Goal: Ask a question

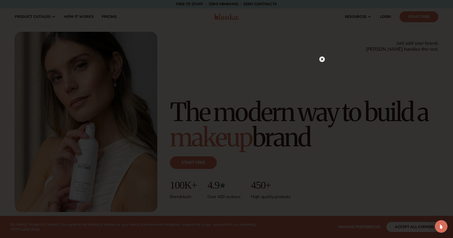
click at [322, 60] on circle at bounding box center [322, 59] width 6 height 6
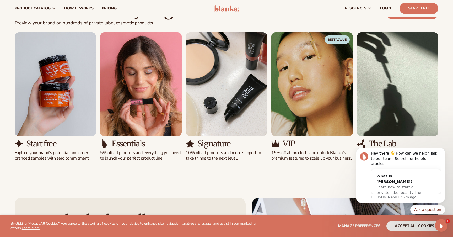
scroll to position [482, 0]
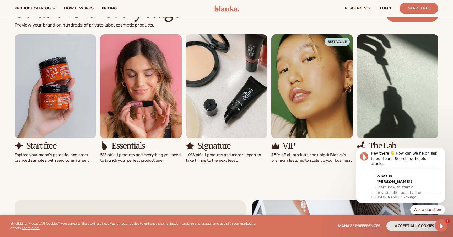
click at [76, 107] on img "1 / 5" at bounding box center [55, 86] width 81 height 104
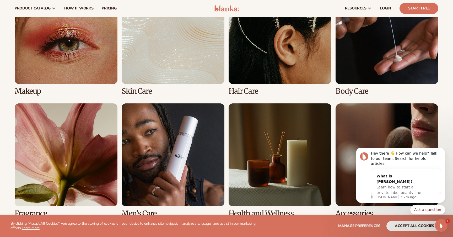
scroll to position [1100, 0]
click at [212, 63] on link "2 / 8" at bounding box center [173, 38] width 103 height 114
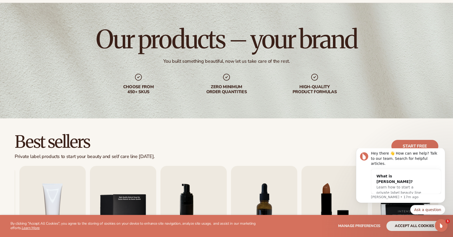
scroll to position [70, 0]
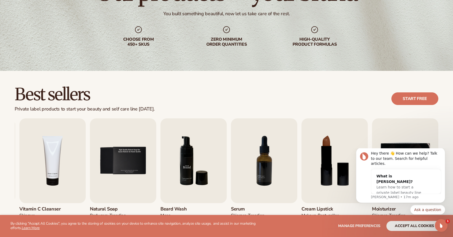
click at [213, 137] on img "6 / 9" at bounding box center [194, 160] width 66 height 85
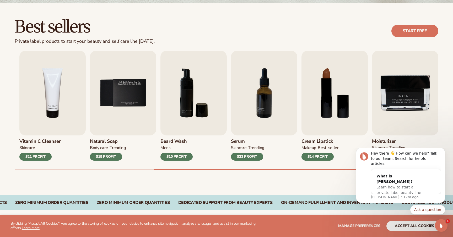
scroll to position [140, 0]
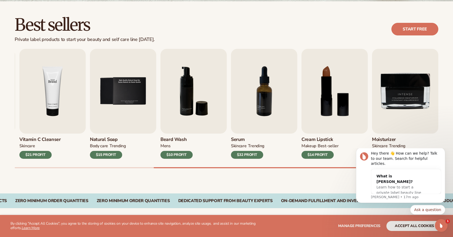
click at [70, 108] on img "4 / 9" at bounding box center [52, 91] width 66 height 85
click at [51, 100] on img "4 / 9" at bounding box center [52, 91] width 66 height 85
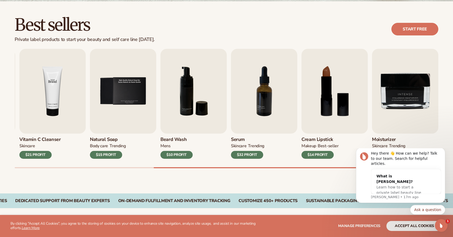
click at [51, 100] on img "4 / 9" at bounding box center [52, 91] width 66 height 85
click at [40, 102] on img "4 / 9" at bounding box center [52, 91] width 66 height 85
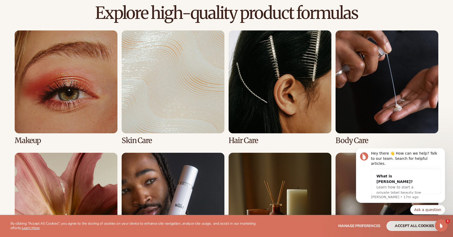
scroll to position [383, 0]
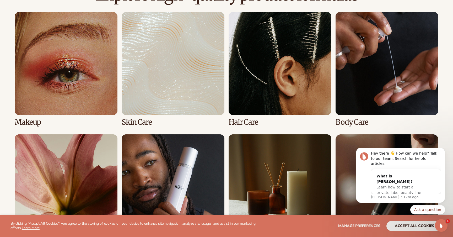
click at [155, 57] on link "2 / 8" at bounding box center [173, 69] width 103 height 114
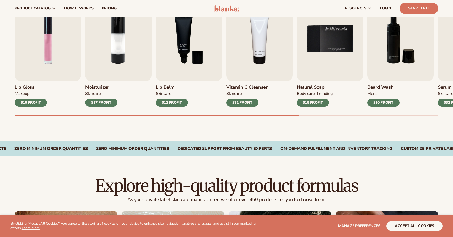
scroll to position [166, 0]
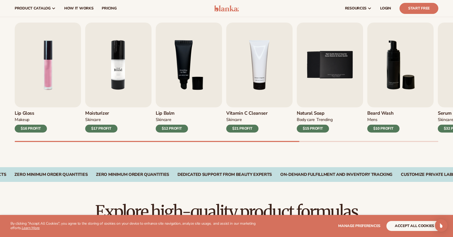
click at [128, 80] on img "2 / 9" at bounding box center [118, 65] width 66 height 85
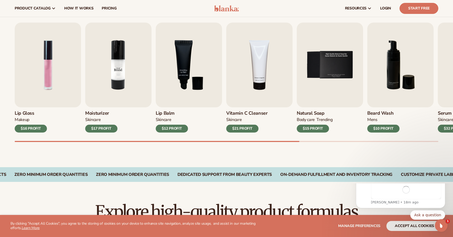
scroll to position [0, 0]
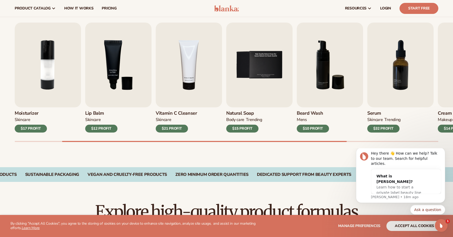
click at [396, 231] on button "accept all cookies" at bounding box center [415, 226] width 56 height 10
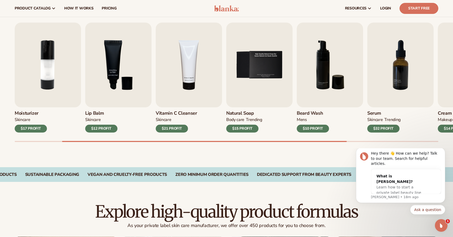
click at [396, 227] on p "As your private label skin care manufacturer, we offer over 450 products for yo…" at bounding box center [227, 226] width 424 height 6
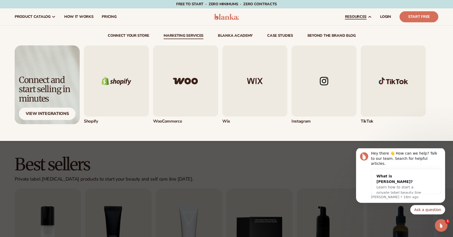
click at [201, 37] on link "Marketing services" at bounding box center [184, 36] width 40 height 5
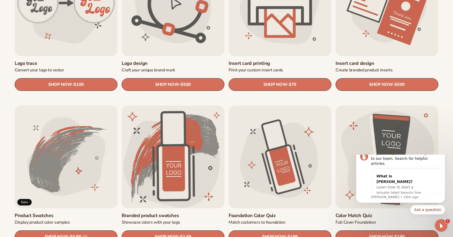
scroll to position [242, 0]
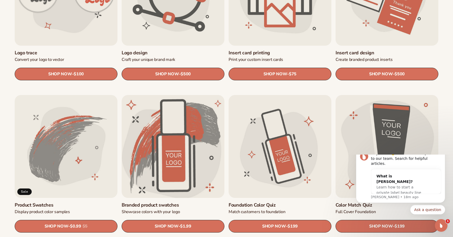
click at [179, 202] on link "Branded product swatches" at bounding box center [173, 205] width 103 height 6
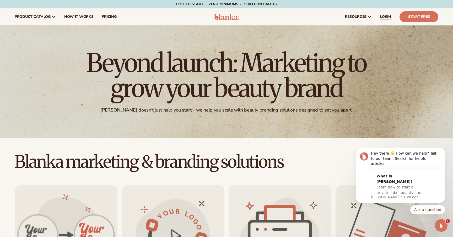
scroll to position [0, 0]
click at [406, 19] on link "Start Free" at bounding box center [419, 16] width 39 height 11
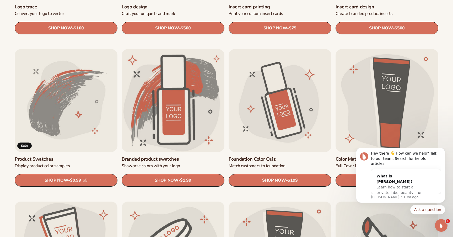
scroll to position [305, 0]
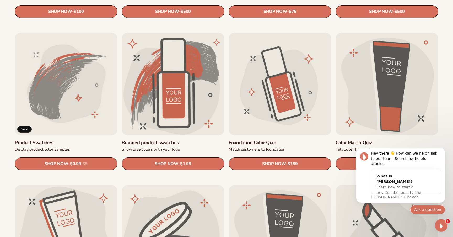
click at [416, 210] on button "Ask a question" at bounding box center [428, 209] width 35 height 9
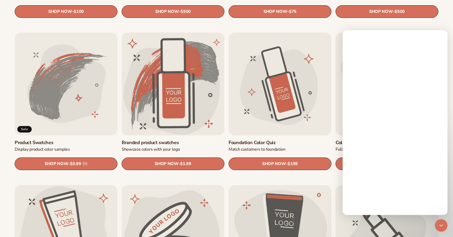
scroll to position [0, 0]
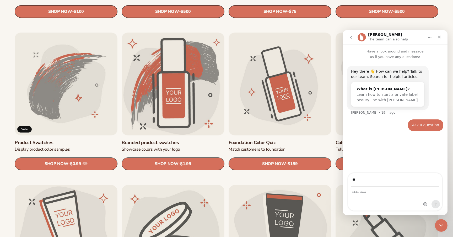
type input "*"
type input "**********"
click at [360, 208] on div "Intercom messenger" at bounding box center [395, 199] width 94 height 24
click at [374, 197] on div "Intercom messenger" at bounding box center [395, 199] width 94 height 24
click at [364, 191] on textarea "Message…" at bounding box center [395, 191] width 94 height 9
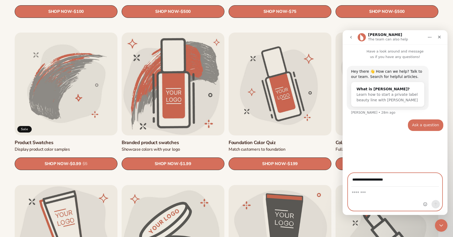
paste textarea "**********"
type textarea "**********"
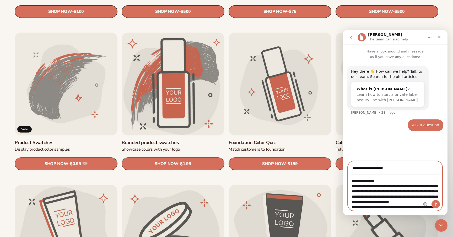
click at [391, 183] on textarea "**********" at bounding box center [395, 192] width 94 height 35
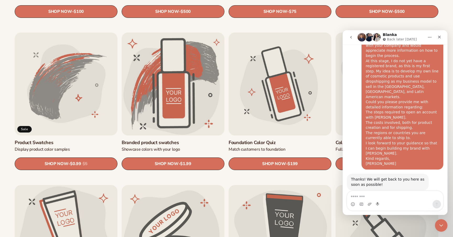
scroll to position [112, 0]
click at [369, 36] on img "Intercom messenger" at bounding box center [369, 37] width 8 height 8
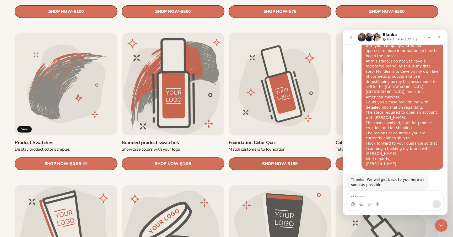
click at [285, 161] on link "SHOP NOW - Regular price $199 Sale price $199 Regular price Unit price / per" at bounding box center [280, 164] width 103 height 13
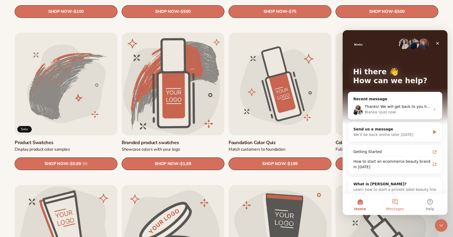
scroll to position [0, 0]
click at [399, 207] on span "Messages" at bounding box center [395, 209] width 18 height 4
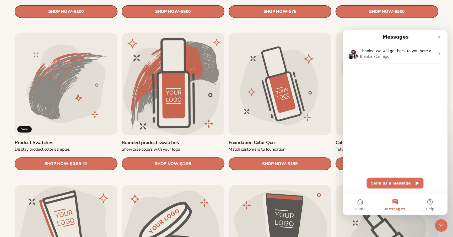
click at [394, 180] on button "Send us a message" at bounding box center [395, 183] width 57 height 10
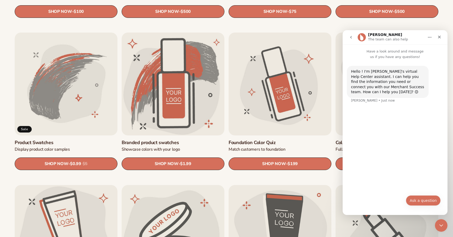
click at [419, 202] on button "Ask a question" at bounding box center [423, 200] width 35 height 10
click at [353, 35] on button "go back" at bounding box center [351, 37] width 10 height 10
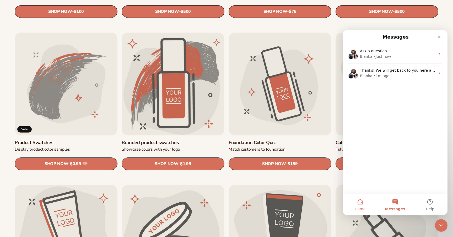
click at [359, 201] on button "Home" at bounding box center [360, 204] width 35 height 21
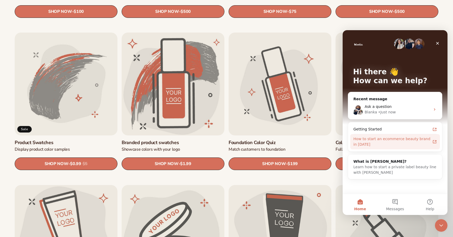
click at [380, 144] on div "How to start an ecommerce beauty brand in 2025" at bounding box center [392, 141] width 77 height 11
click at [439, 43] on icon "Close" at bounding box center [438, 43] width 4 height 4
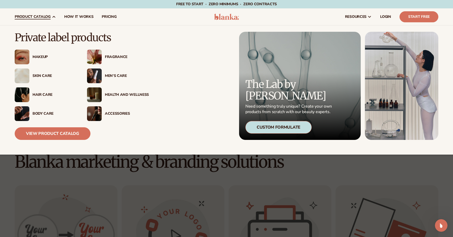
click at [44, 74] on div "Skin Care" at bounding box center [55, 76] width 44 height 4
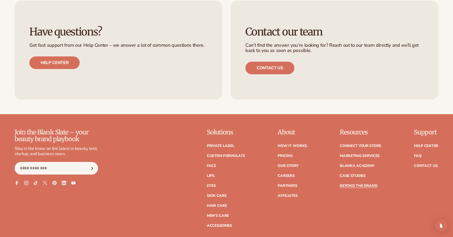
scroll to position [1020, 0]
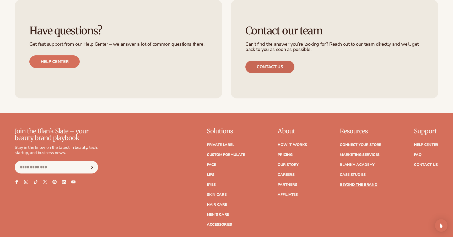
click at [271, 61] on link "Contact us" at bounding box center [270, 67] width 49 height 13
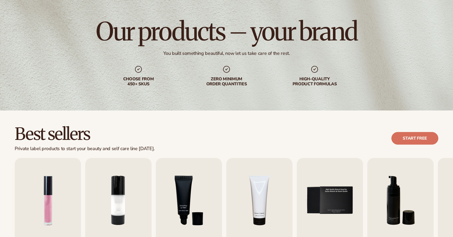
scroll to position [194, 0]
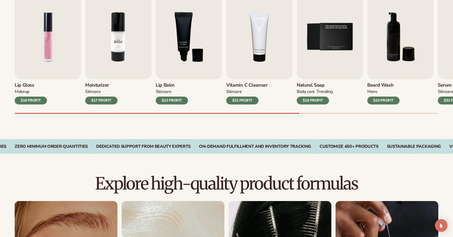
click at [114, 51] on img "2 / 9" at bounding box center [118, 36] width 66 height 85
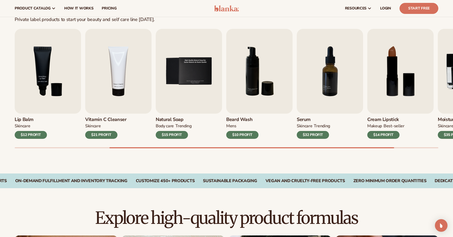
scroll to position [159, 0]
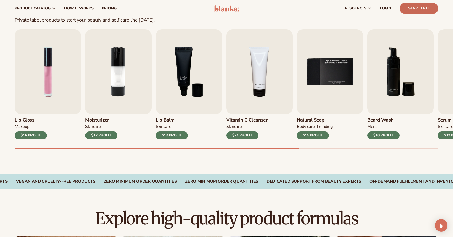
click at [418, 8] on link "Start Free" at bounding box center [419, 8] width 39 height 11
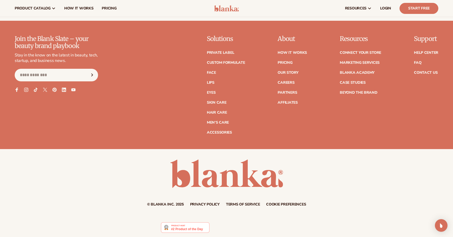
scroll to position [993, 0]
click at [371, 93] on link "Beyond the brand" at bounding box center [359, 93] width 38 height 4
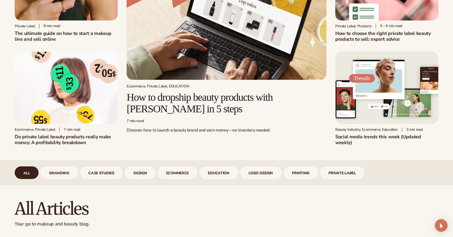
scroll to position [84, 0]
click at [140, 120] on div "7 min read" at bounding box center [227, 121] width 200 height 4
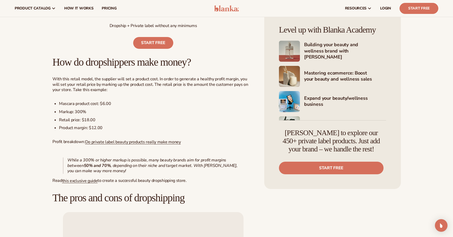
scroll to position [375, 0]
